Goal: Book appointment/travel/reservation

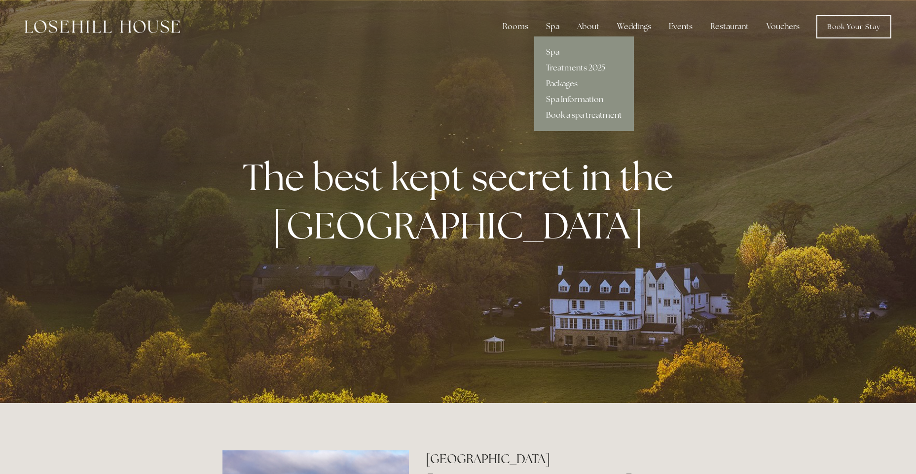
click at [544, 27] on div "Spa" at bounding box center [552, 27] width 29 height 20
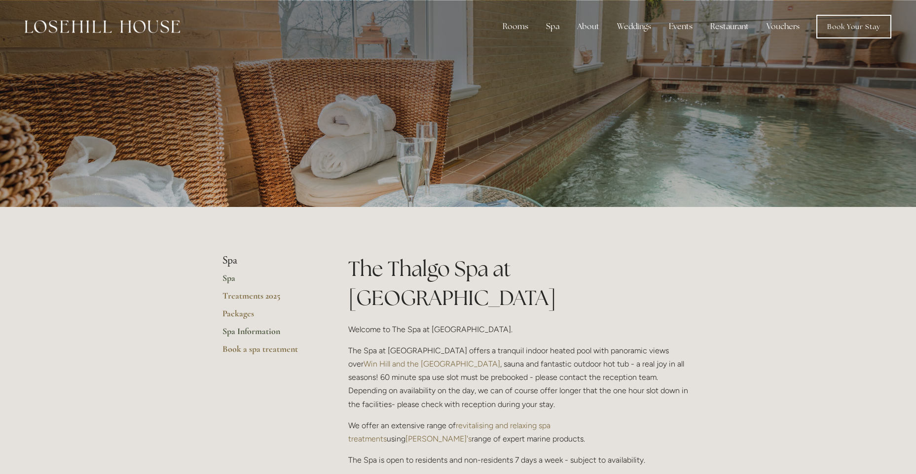
click at [264, 327] on link "Spa Information" at bounding box center [269, 335] width 94 height 18
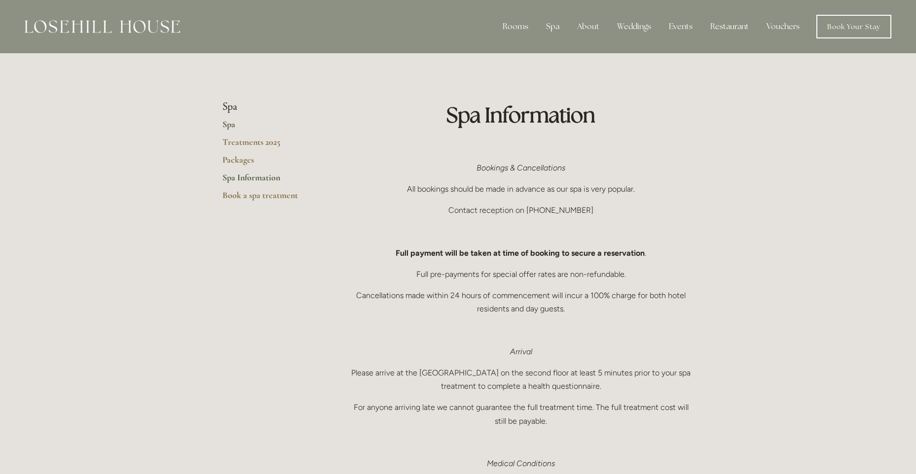
click at [232, 126] on link "Spa" at bounding box center [269, 128] width 94 height 18
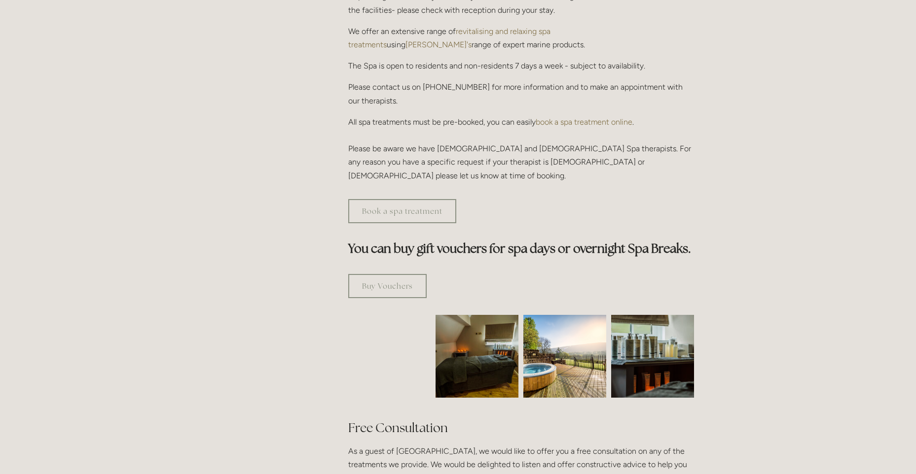
scroll to position [296, 0]
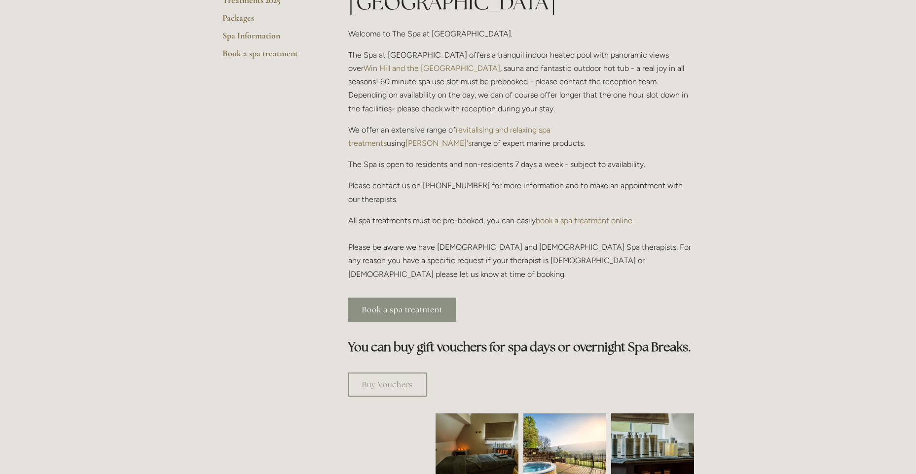
click at [384, 298] on link "Book a spa treatment" at bounding box center [402, 310] width 108 height 24
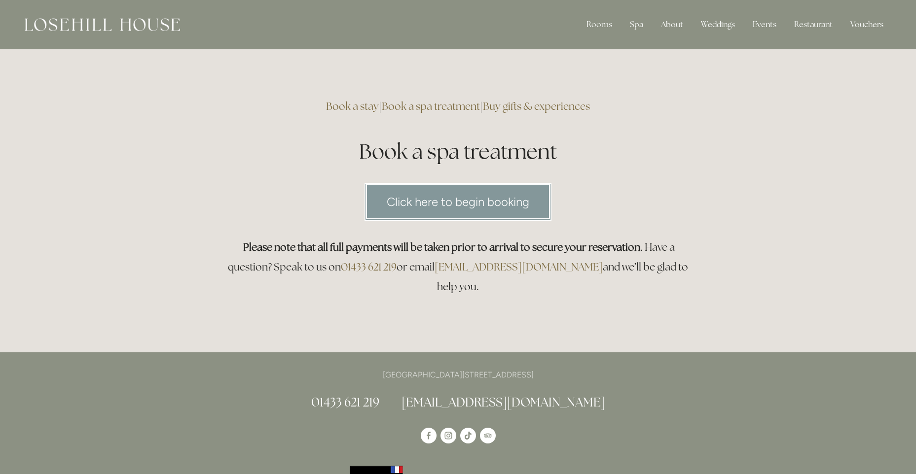
click at [488, 213] on link "Click here to begin booking" at bounding box center [457, 202] width 187 height 38
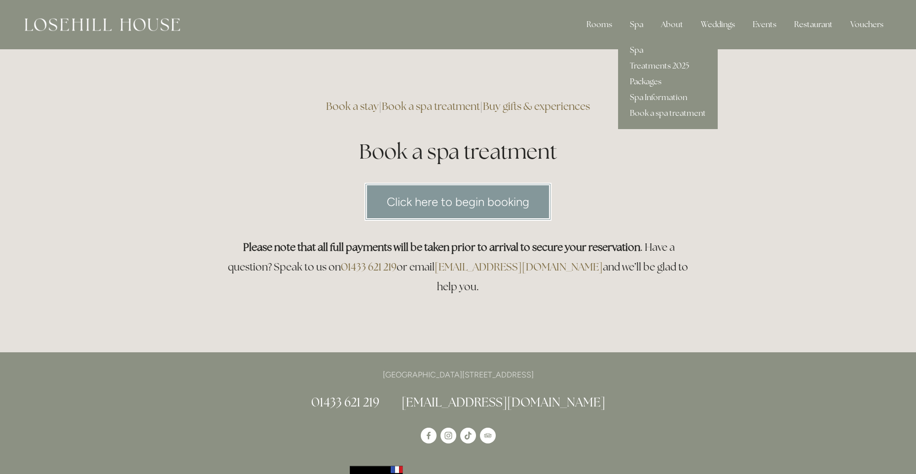
click at [635, 79] on link "Packages" at bounding box center [668, 82] width 100 height 16
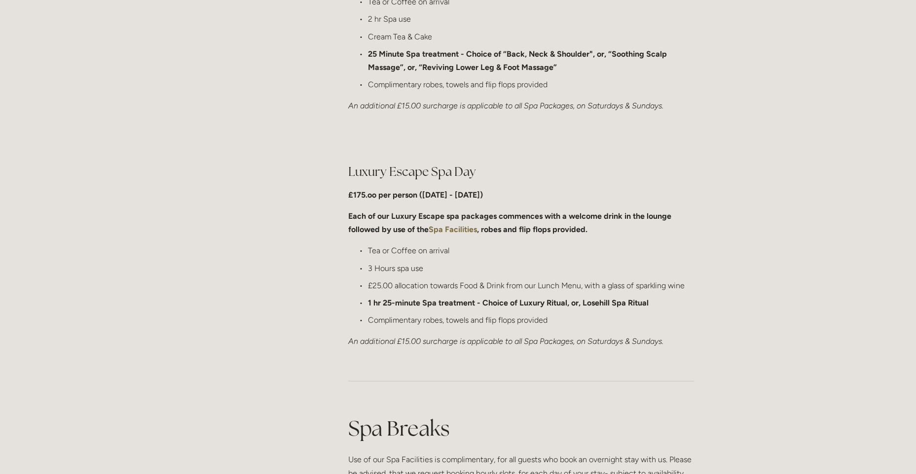
scroll to position [789, 0]
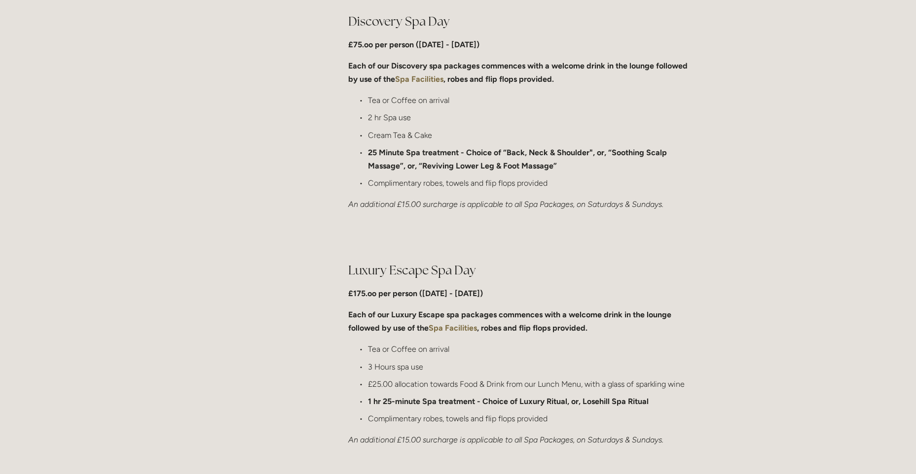
drag, startPoint x: 139, startPoint y: 93, endPoint x: 445, endPoint y: 123, distance: 307.2
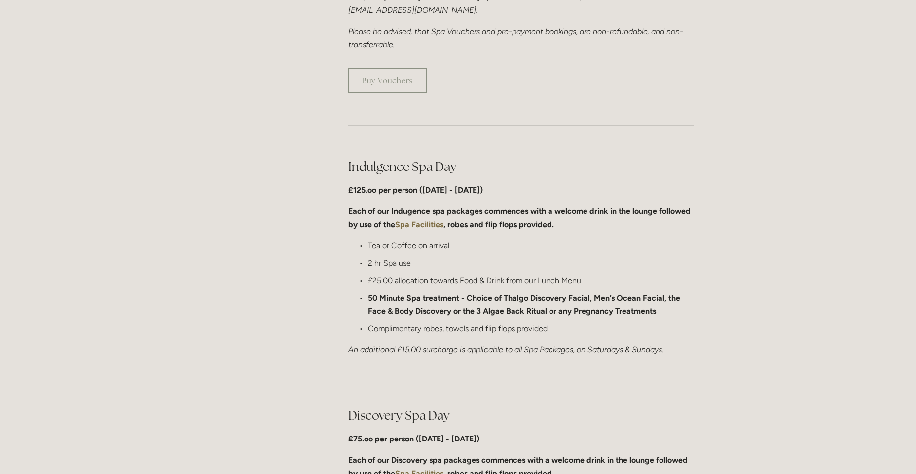
scroll to position [148, 0]
